Goal: Task Accomplishment & Management: Complete application form

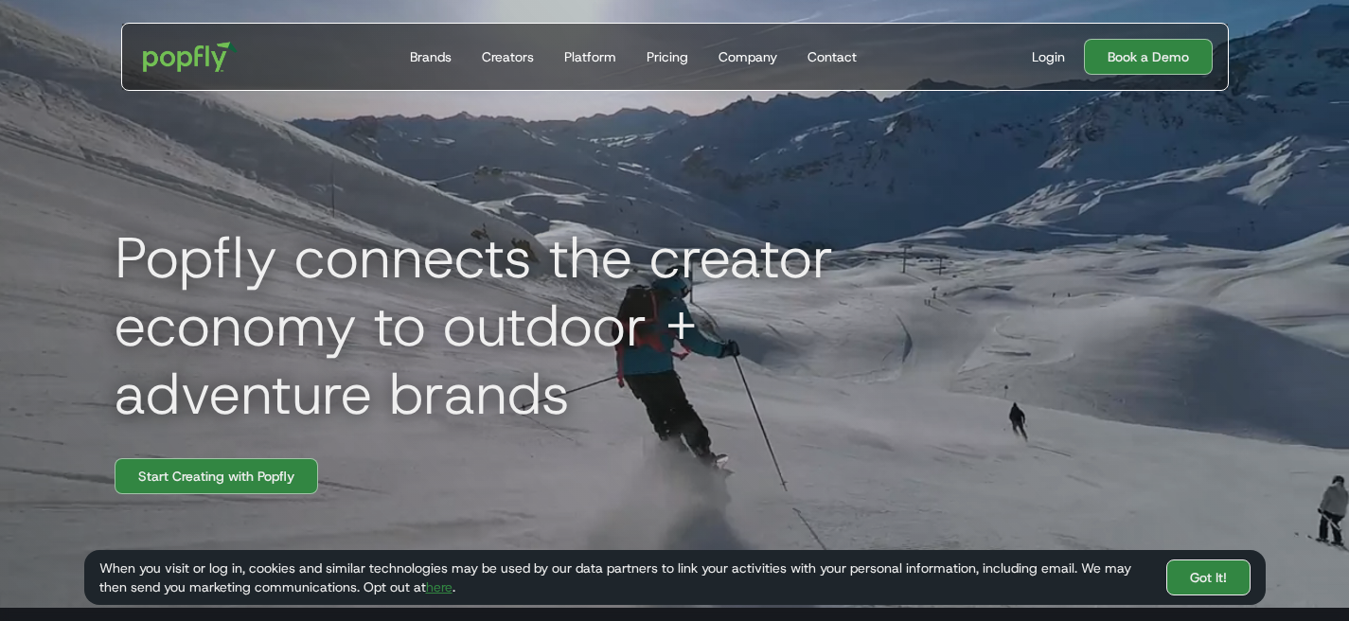
click at [1216, 577] on link "Got It!" at bounding box center [1208, 577] width 84 height 36
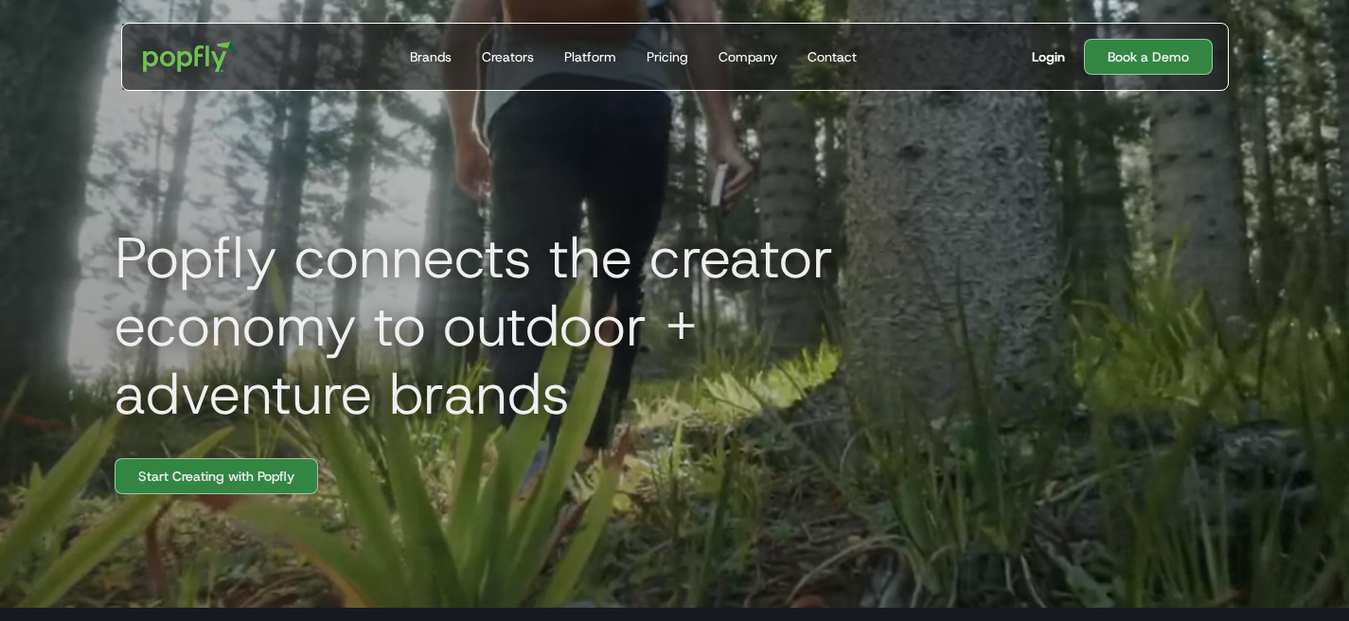
click at [1051, 59] on div "Login" at bounding box center [1048, 56] width 33 height 19
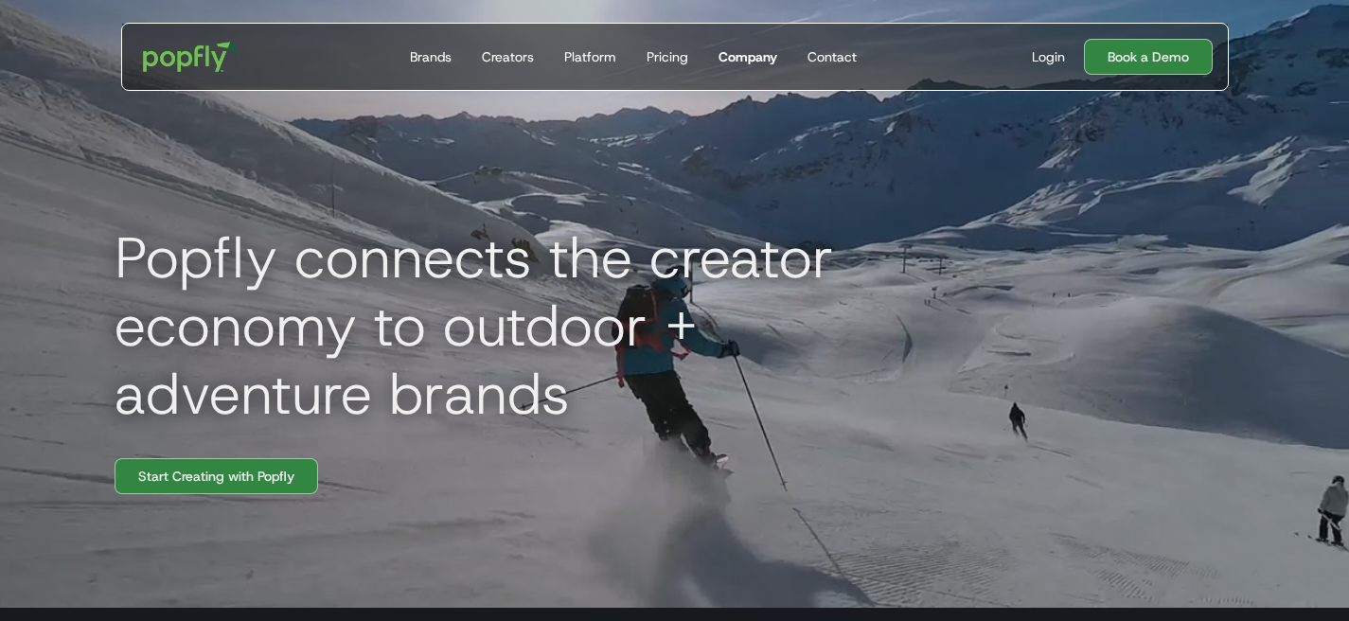
click at [755, 49] on div "Company" at bounding box center [747, 56] width 59 height 19
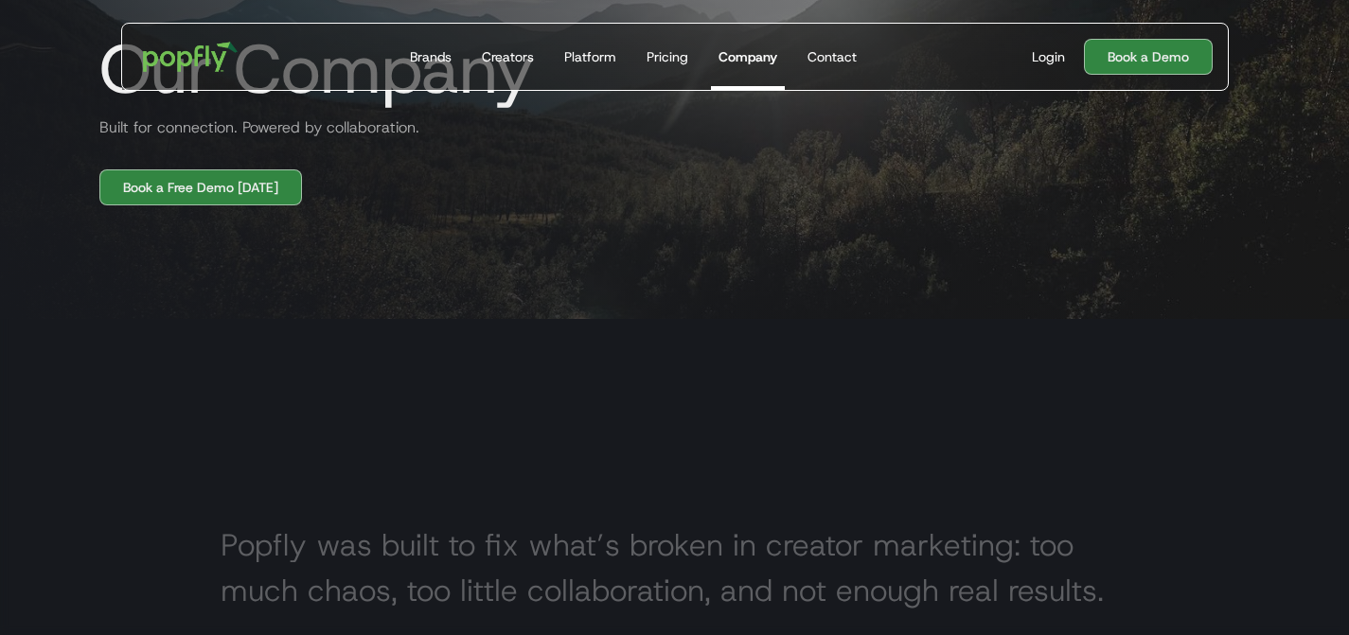
scroll to position [2, 0]
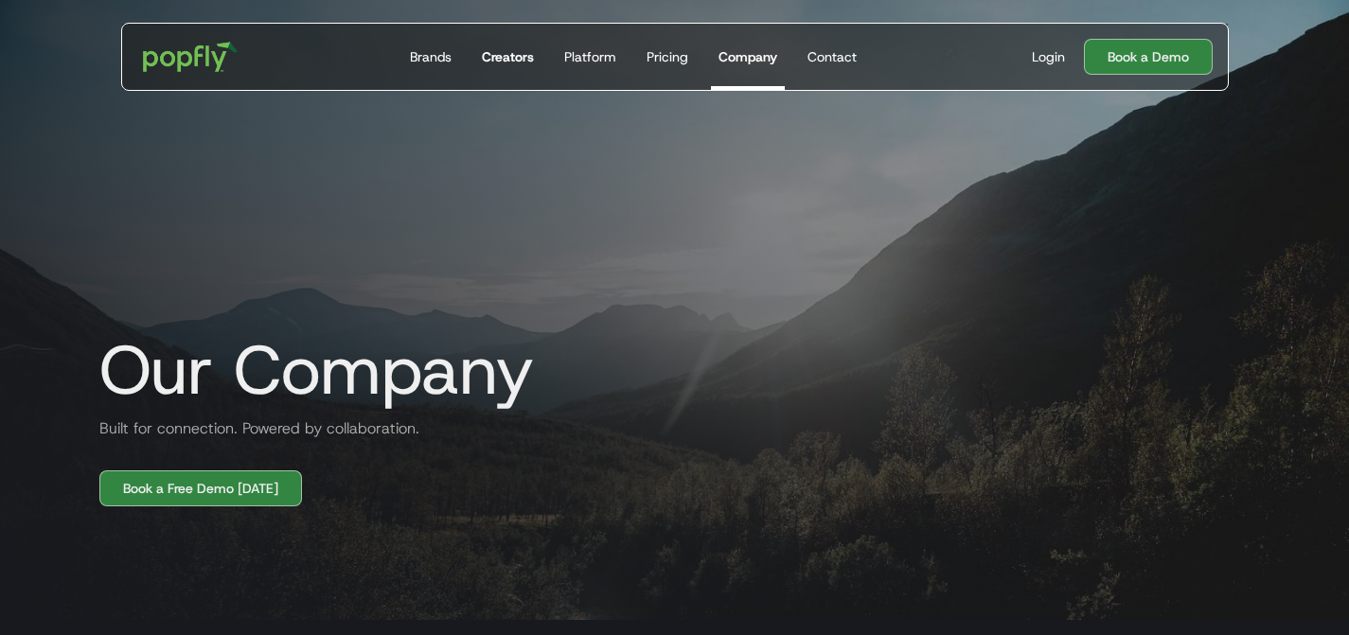
click at [515, 51] on div "Creators" at bounding box center [508, 56] width 52 height 19
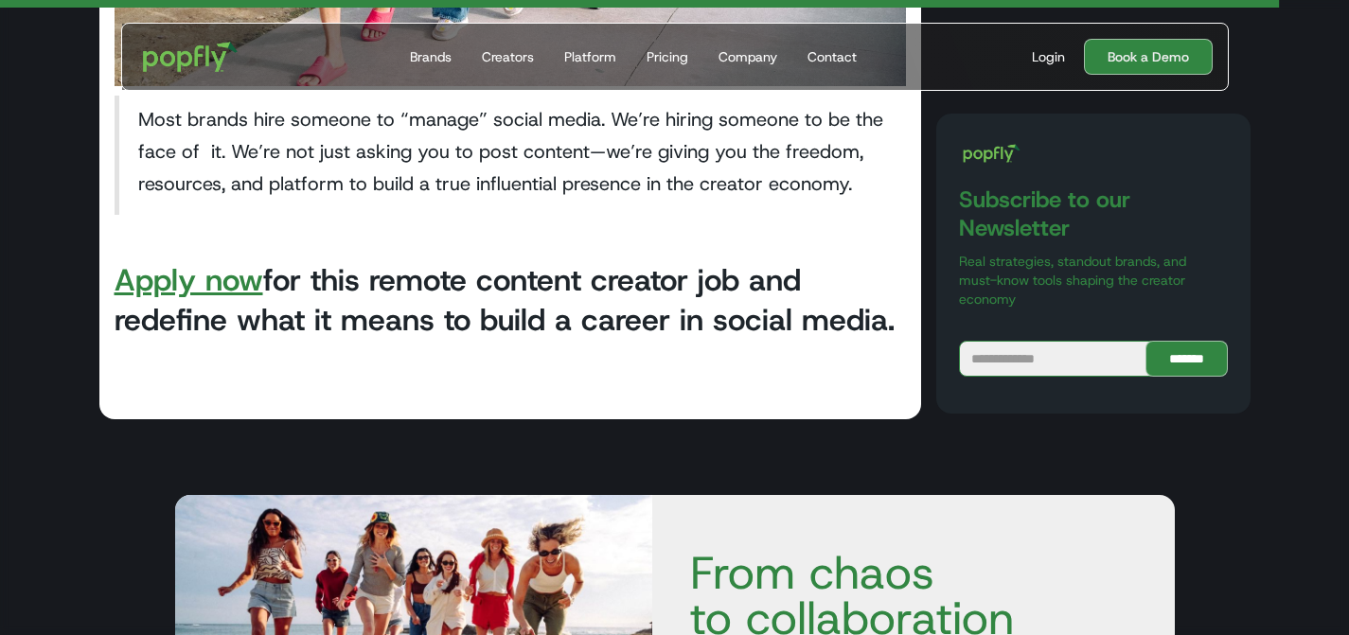
scroll to position [3994, 0]
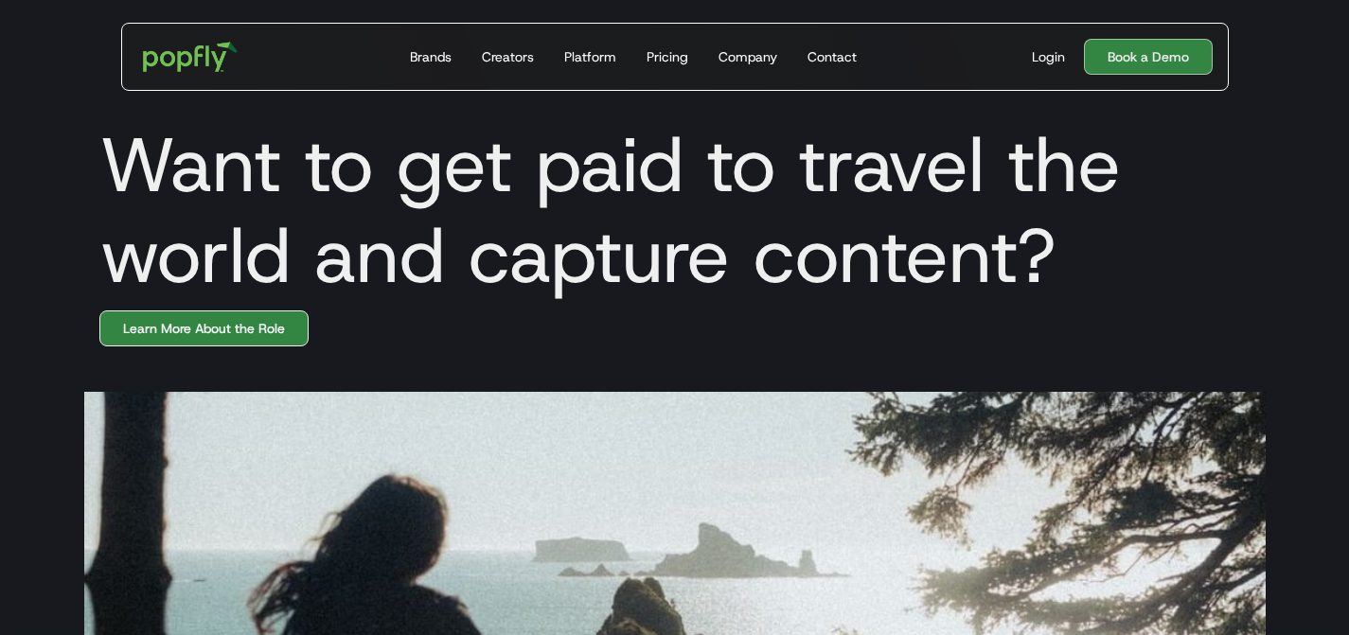
click at [252, 327] on link "Learn More About the Role" at bounding box center [203, 328] width 209 height 36
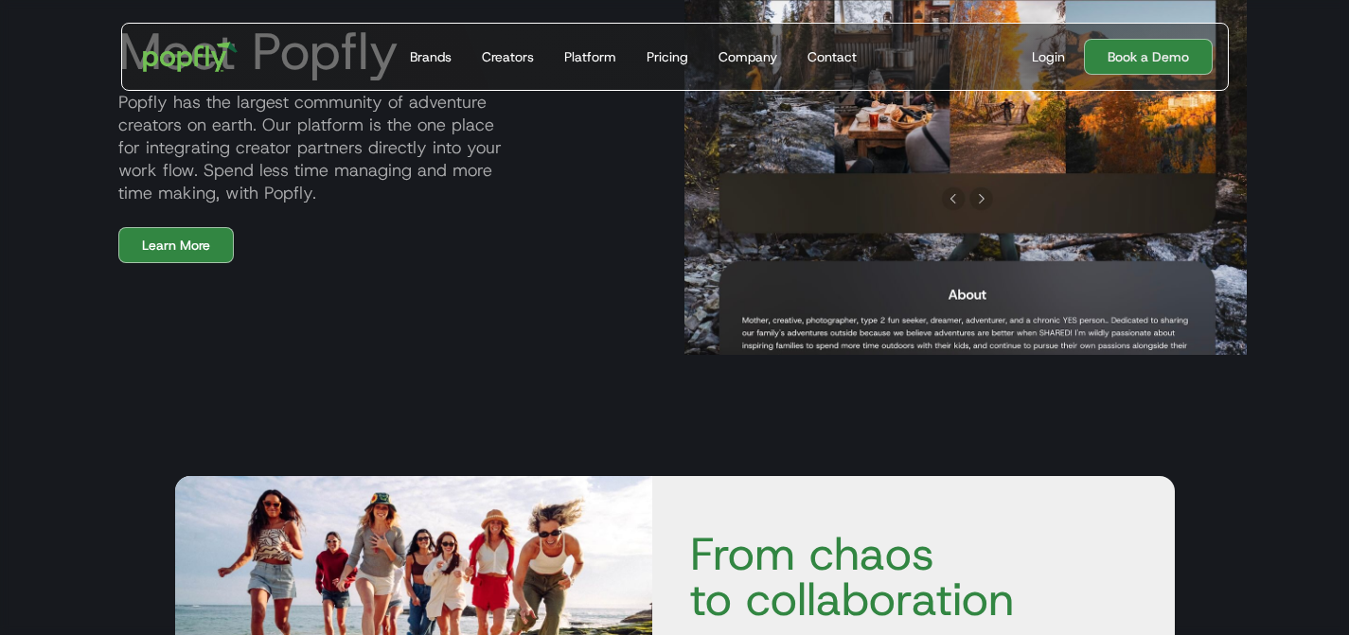
scroll to position [2373, 0]
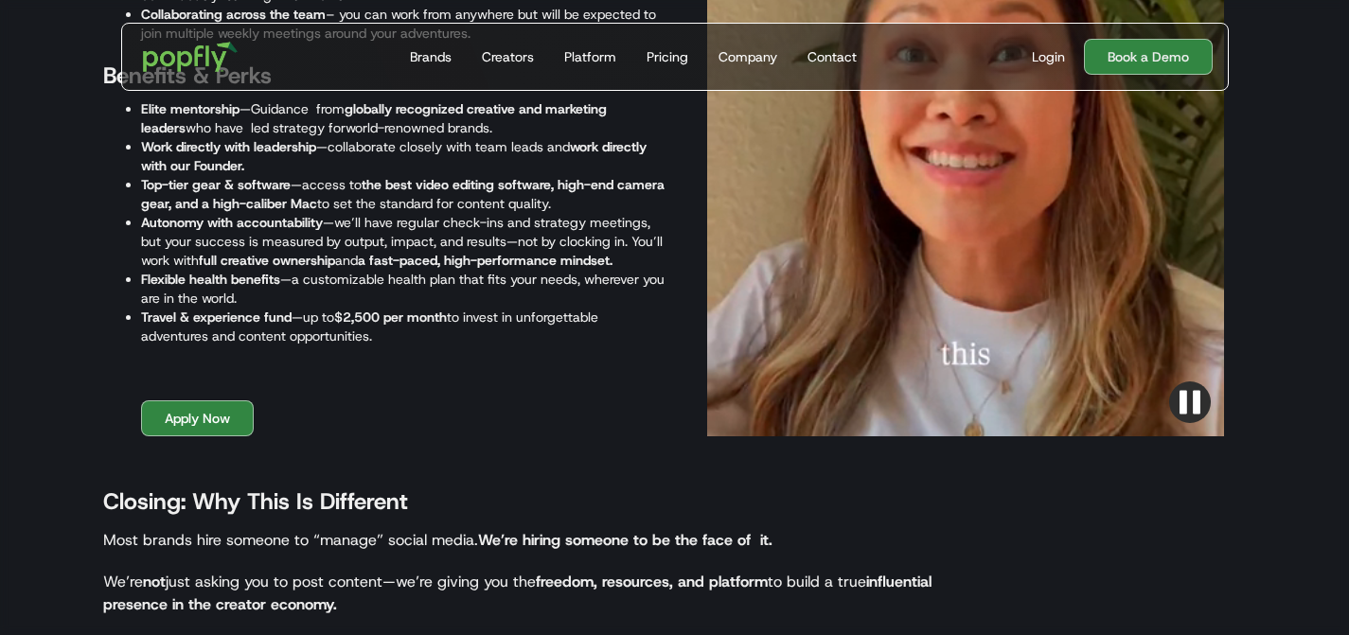
scroll to position [2112, 0]
